Goal: Complete application form

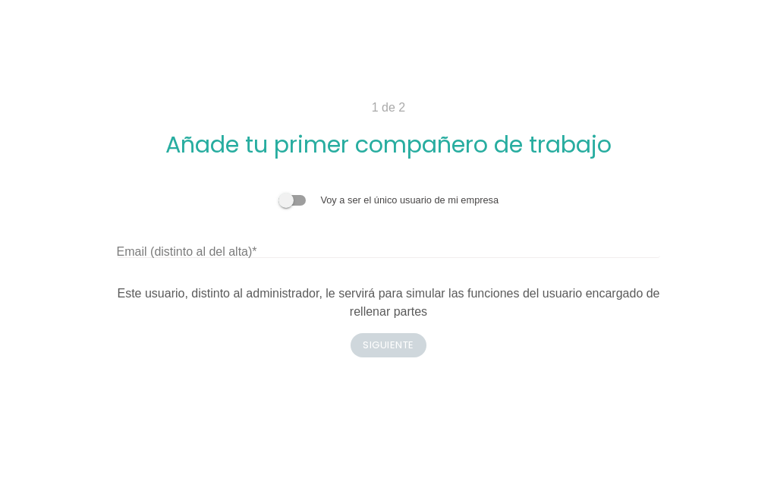
click at [285, 202] on span at bounding box center [291, 200] width 27 height 11
click at [278, 193] on input "checkbox" at bounding box center [278, 193] width 0 height 0
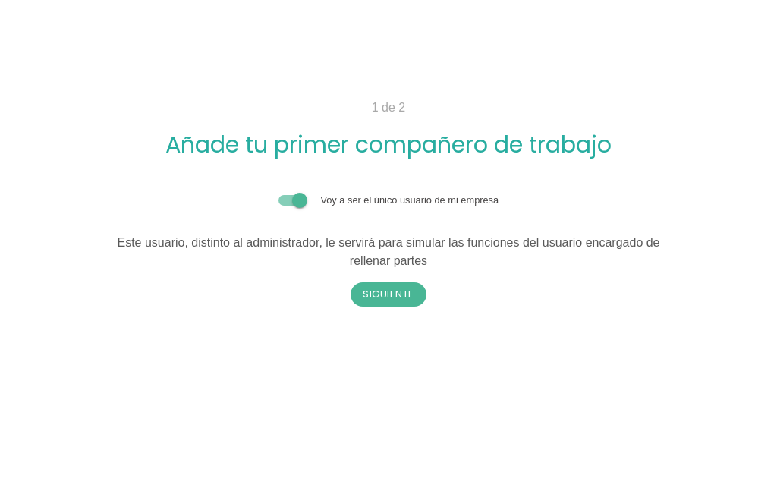
click at [305, 198] on span at bounding box center [291, 200] width 27 height 11
click at [278, 193] on input "checkbox" at bounding box center [278, 193] width 0 height 0
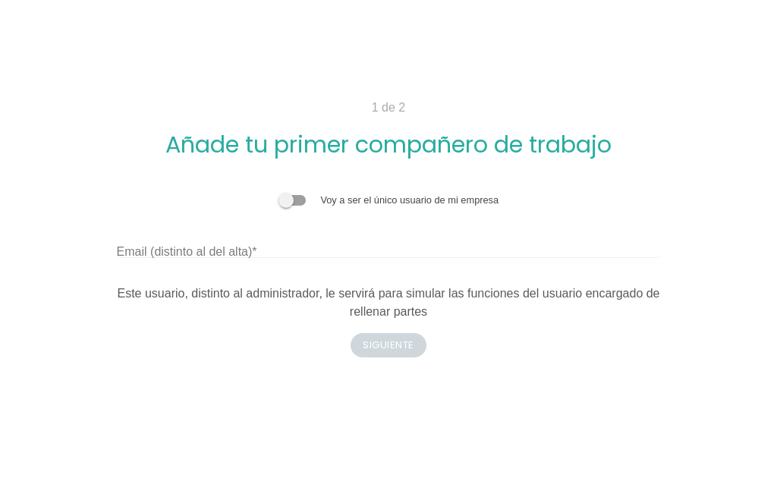
click at [305, 198] on span at bounding box center [291, 200] width 27 height 11
click at [278, 193] on input "checkbox" at bounding box center [278, 193] width 0 height 0
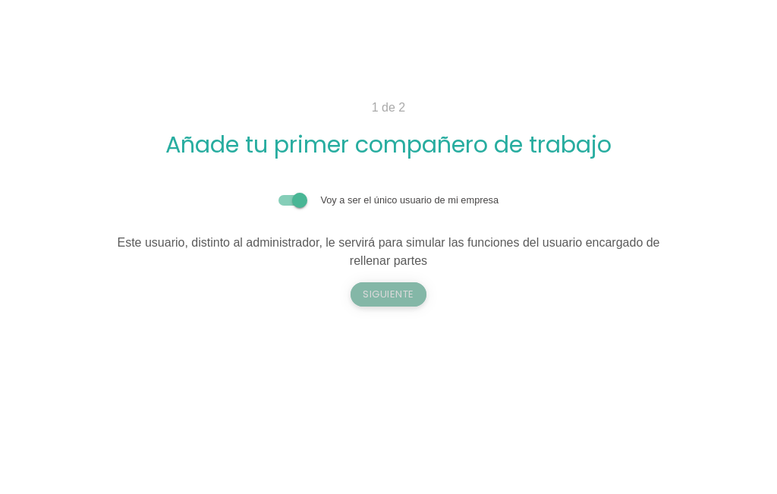
click at [383, 285] on button "Siguiente" at bounding box center [388, 294] width 76 height 24
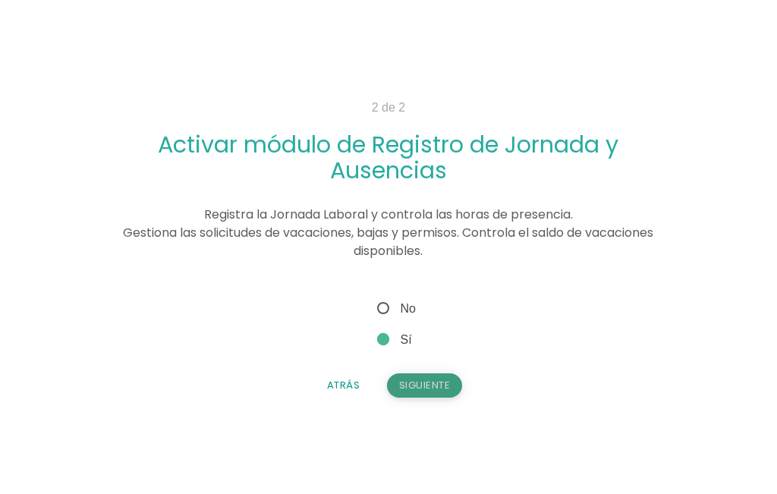
click at [427, 383] on button "Siguiente" at bounding box center [425, 385] width 76 height 24
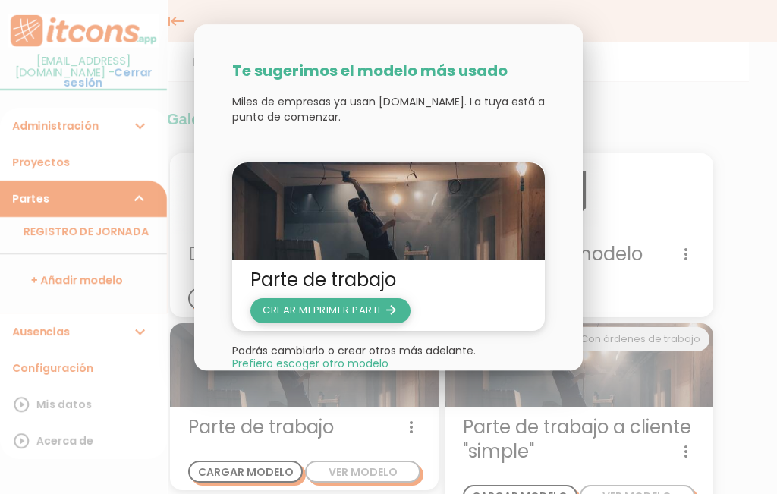
click at [354, 312] on span "CREAR MI PRIMER PARTE arrow_forward" at bounding box center [330, 310] width 136 height 14
